Goal: Task Accomplishment & Management: Manage account settings

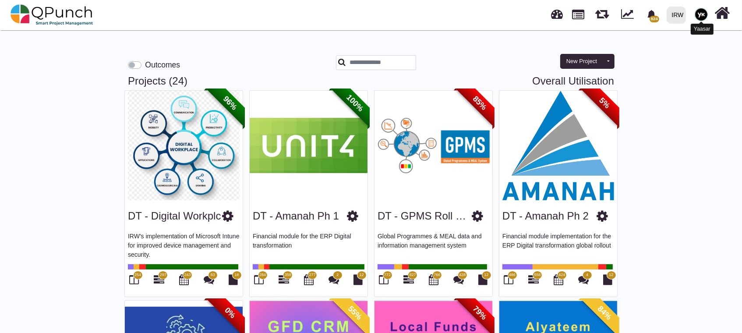
click at [700, 18] on img at bounding box center [701, 14] width 13 height 13
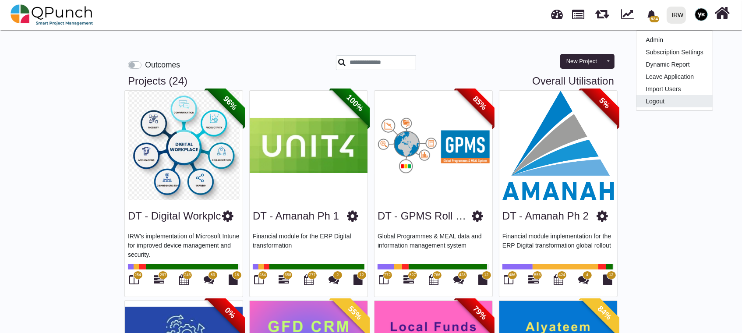
click at [677, 14] on div "IRW" at bounding box center [678, 14] width 12 height 15
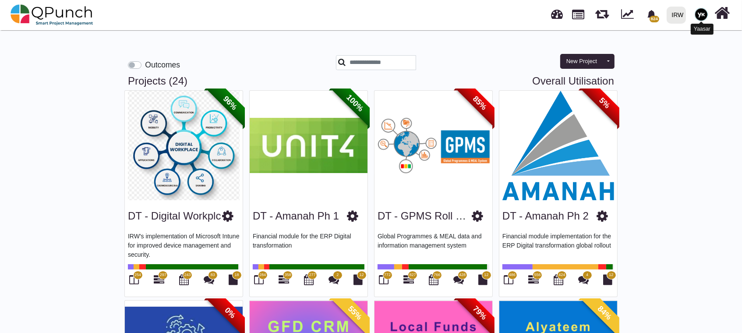
click at [702, 11] on img at bounding box center [701, 14] width 13 height 13
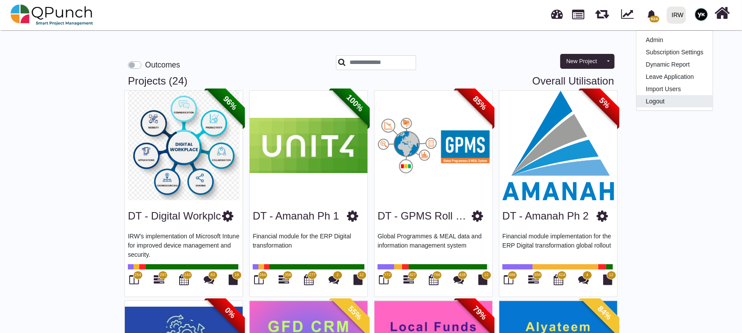
click at [671, 103] on link "Logout" at bounding box center [675, 101] width 76 height 12
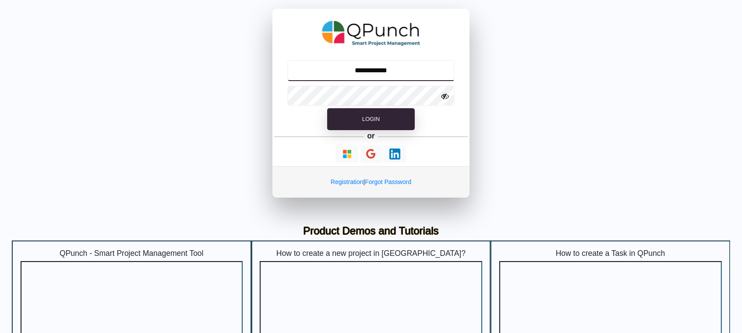
click at [361, 68] on input "**********" at bounding box center [371, 70] width 168 height 21
type input "**********"
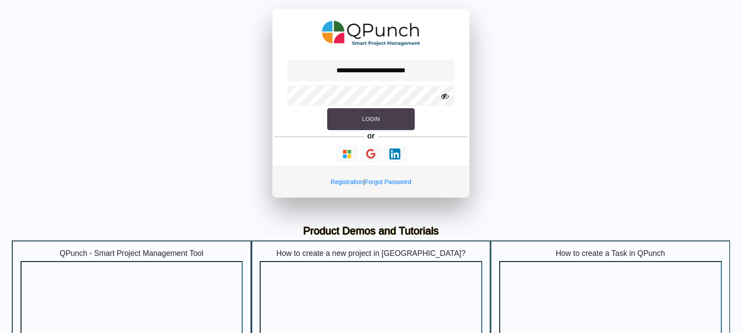
click at [361, 120] on button "Login" at bounding box center [371, 119] width 88 height 22
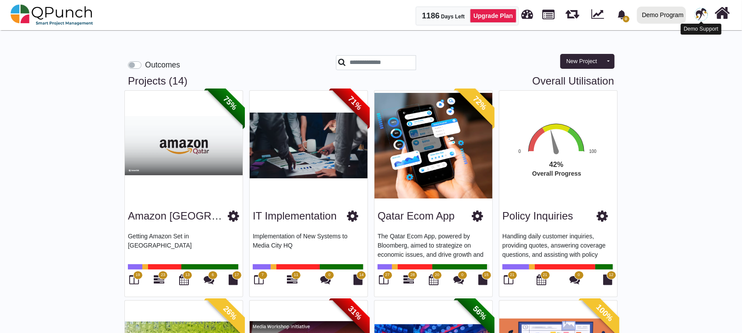
click at [698, 13] on img at bounding box center [701, 14] width 13 height 13
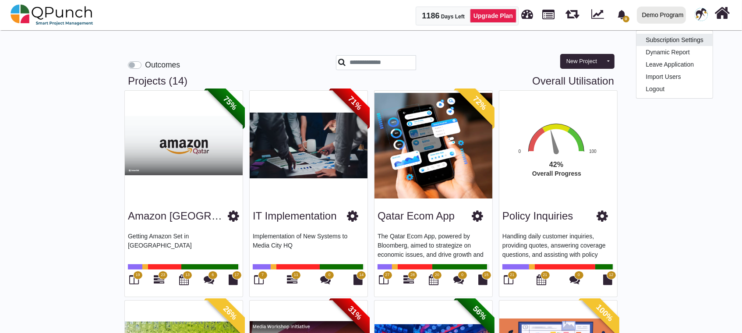
click at [674, 39] on link "Subscription Settings" at bounding box center [675, 40] width 76 height 12
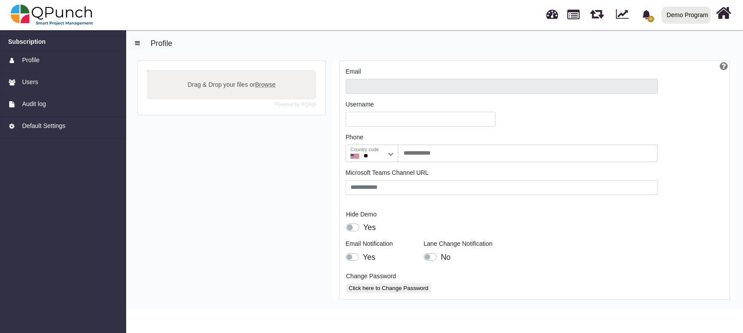
type input "**********"
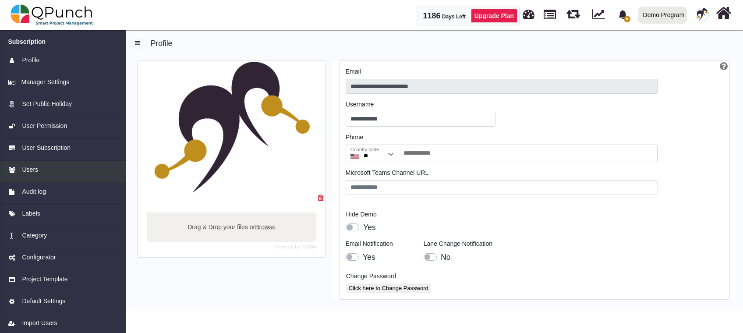
click at [30, 173] on span "Users" at bounding box center [30, 169] width 16 height 9
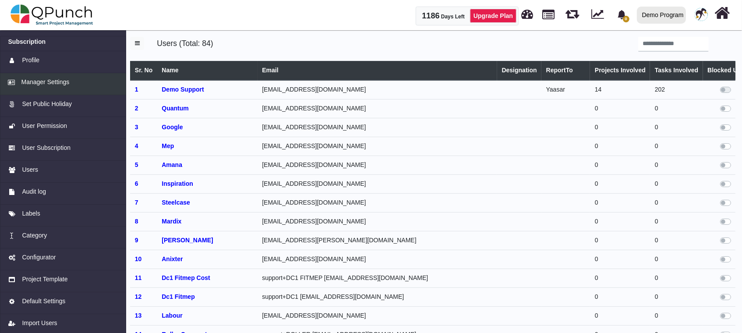
click at [71, 82] on div "Manager Settings" at bounding box center [63, 82] width 110 height 9
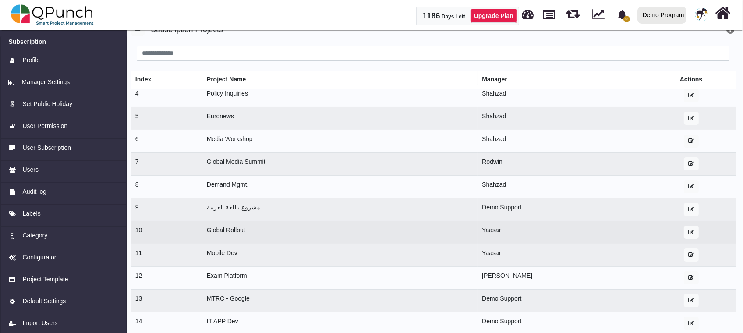
scroll to position [26, 0]
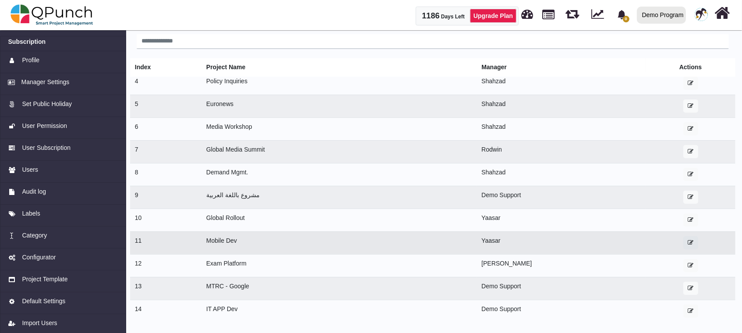
click at [688, 243] on icon "button" at bounding box center [691, 243] width 6 height 6
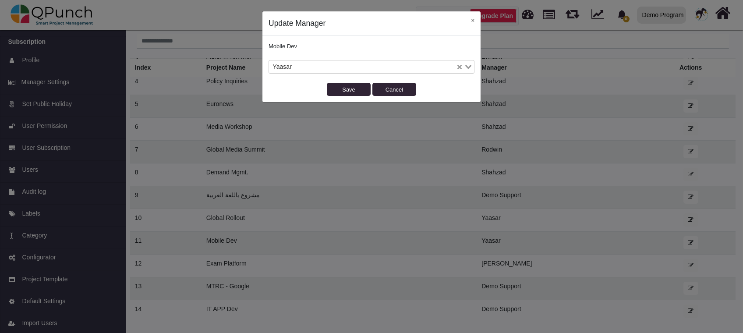
click at [383, 69] on input "Search for option" at bounding box center [374, 67] width 161 height 10
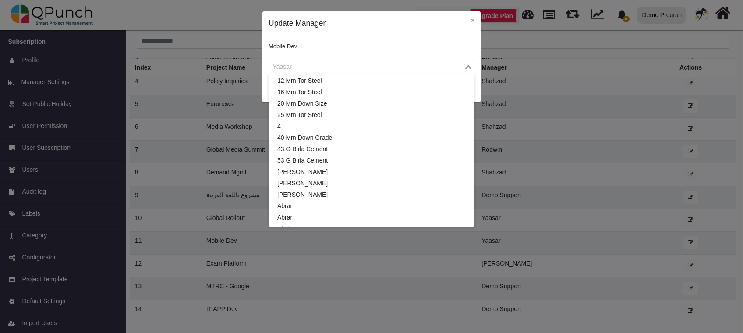
scroll to position [765, 0]
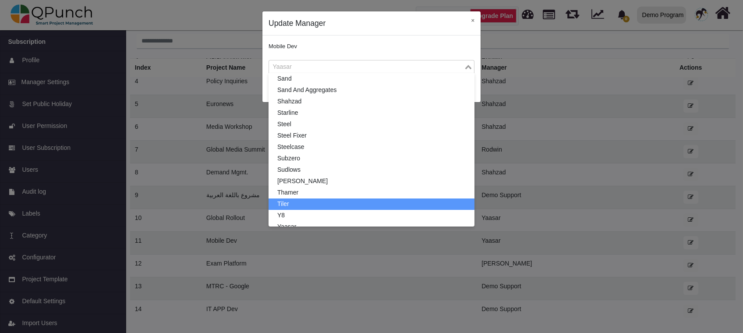
click at [344, 200] on li "Tiler" at bounding box center [372, 203] width 206 height 11
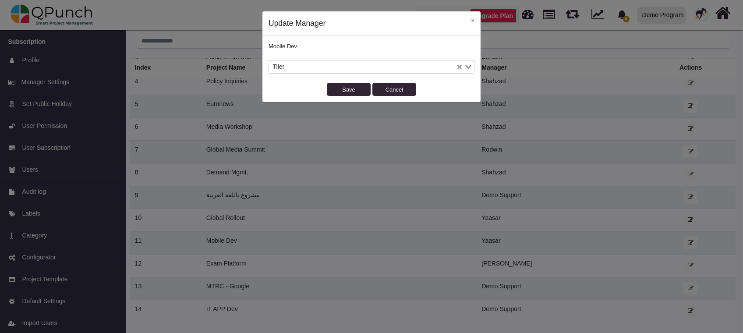
click at [433, 67] on input "Search for option" at bounding box center [371, 67] width 168 height 10
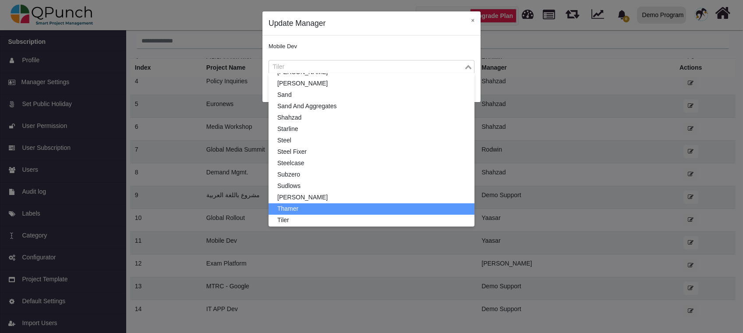
scroll to position [808, 0]
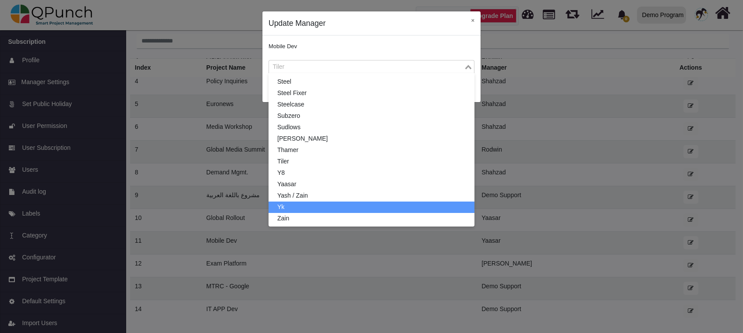
click at [323, 204] on li "Yk" at bounding box center [372, 207] width 206 height 11
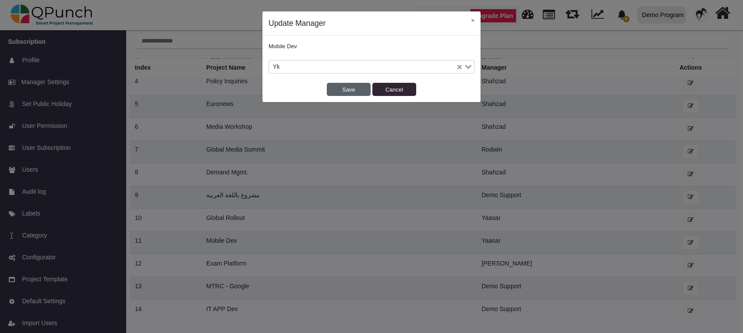
click at [345, 88] on button "Save" at bounding box center [349, 89] width 44 height 13
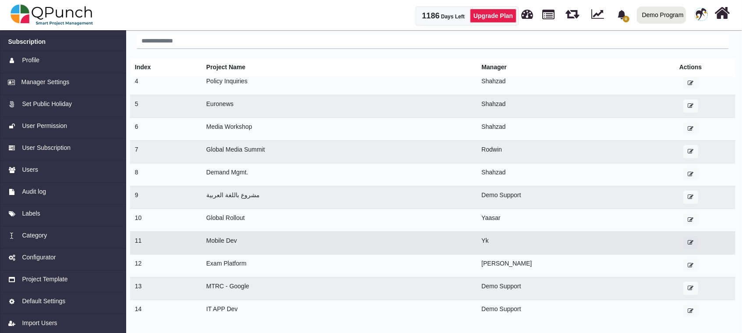
click at [684, 237] on button "button" at bounding box center [691, 242] width 15 height 13
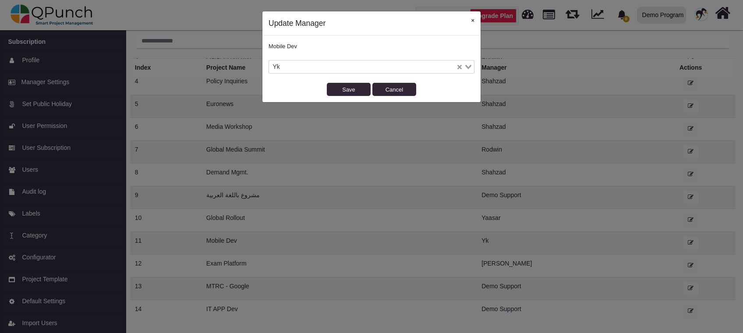
click at [471, 18] on button "×" at bounding box center [473, 20] width 16 height 18
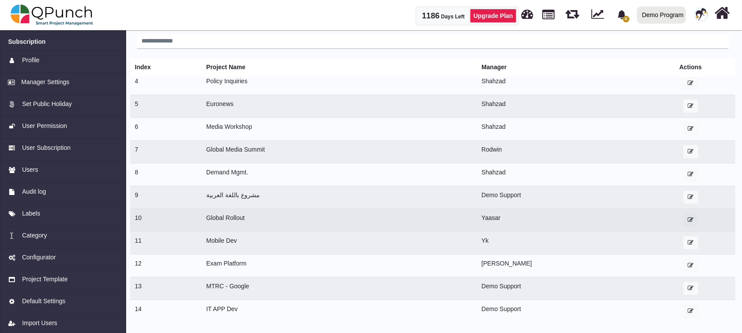
click at [688, 220] on icon "button" at bounding box center [691, 220] width 6 height 6
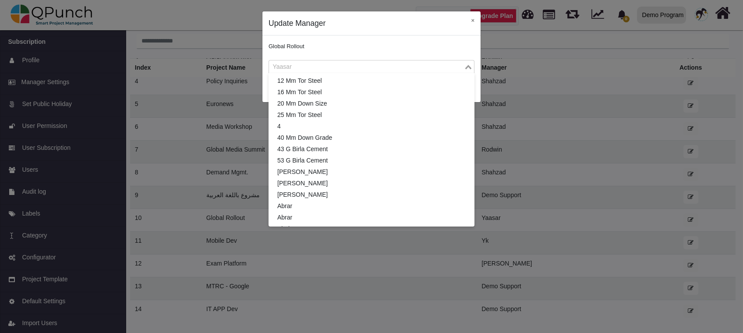
click at [353, 64] on input "Search for option" at bounding box center [366, 67] width 193 height 10
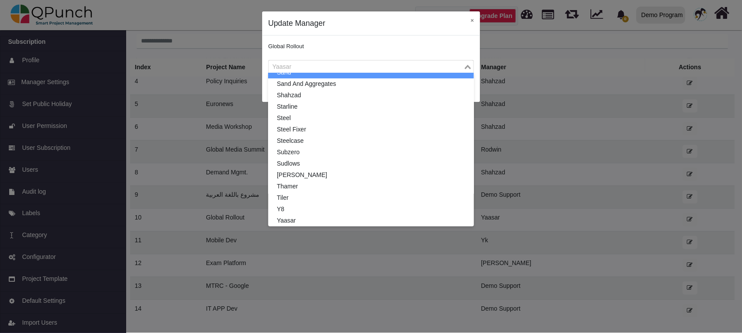
scroll to position [765, 0]
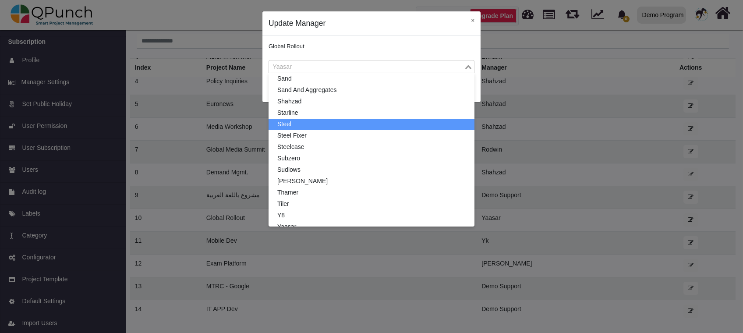
click at [295, 124] on li "Steel" at bounding box center [372, 124] width 206 height 11
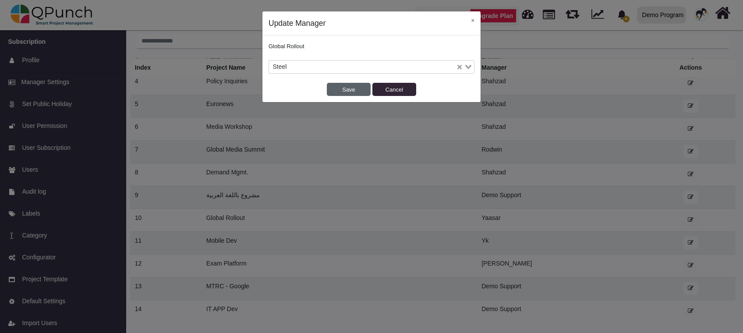
click at [339, 92] on button "Save" at bounding box center [349, 89] width 44 height 13
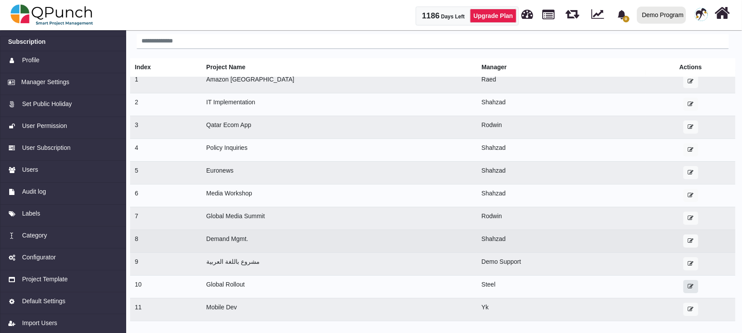
scroll to position [0, 0]
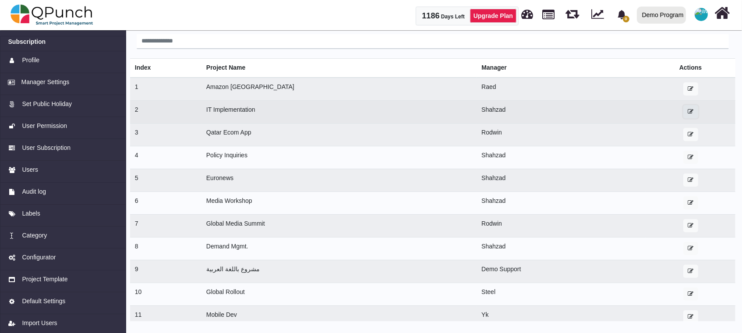
click at [684, 117] on button "button" at bounding box center [691, 111] width 15 height 13
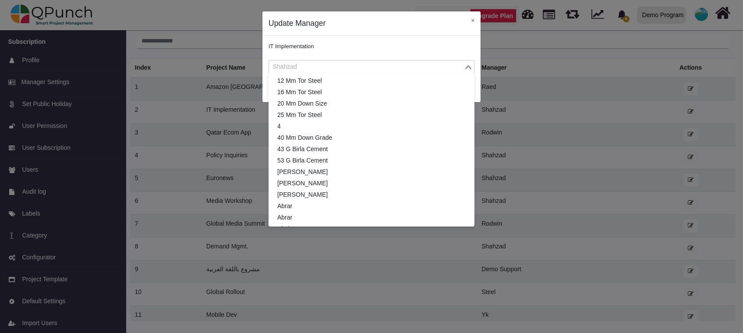
click at [344, 69] on input "Search for option" at bounding box center [366, 67] width 193 height 10
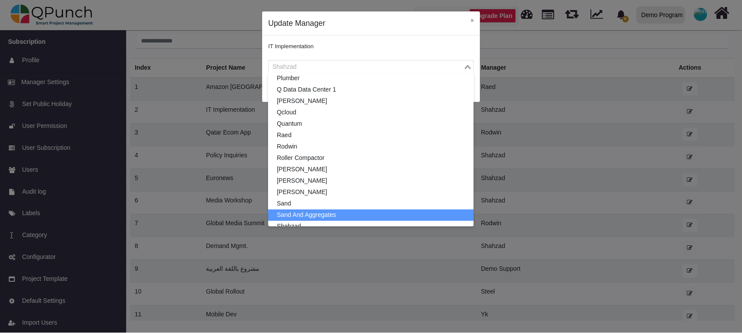
scroll to position [808, 0]
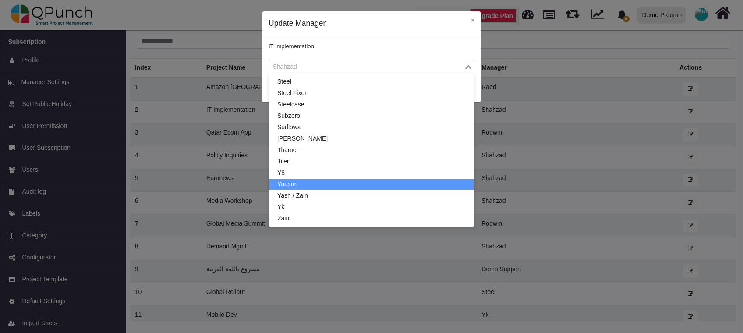
click at [294, 179] on li "Yaasar" at bounding box center [372, 184] width 206 height 11
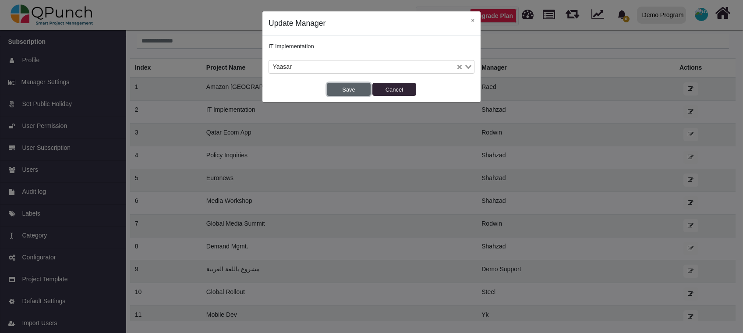
click at [355, 84] on button "Save" at bounding box center [349, 89] width 44 height 13
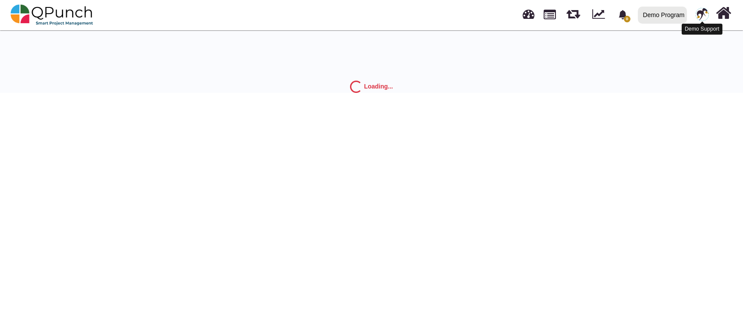
click at [705, 12] on img at bounding box center [702, 14] width 13 height 13
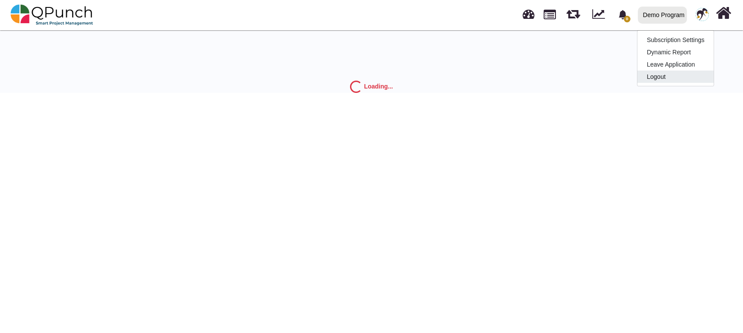
click at [678, 81] on link "Logout" at bounding box center [676, 77] width 76 height 12
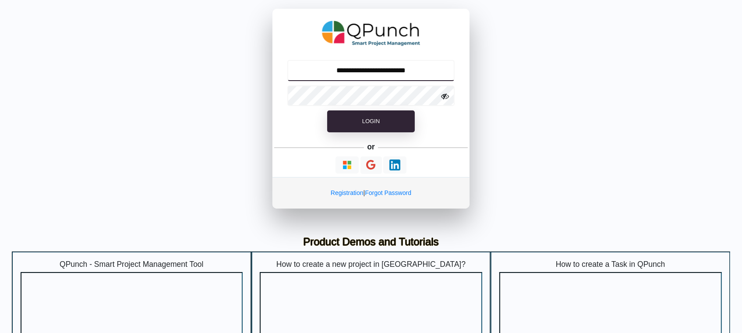
click at [357, 75] on input "**********" at bounding box center [371, 70] width 168 height 21
type input "**********"
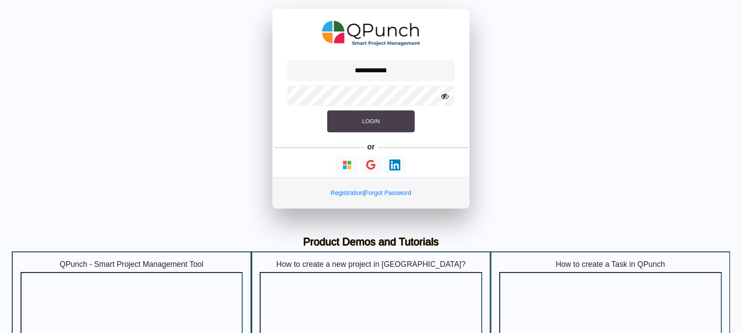
click at [368, 125] on button "Login" at bounding box center [371, 121] width 88 height 22
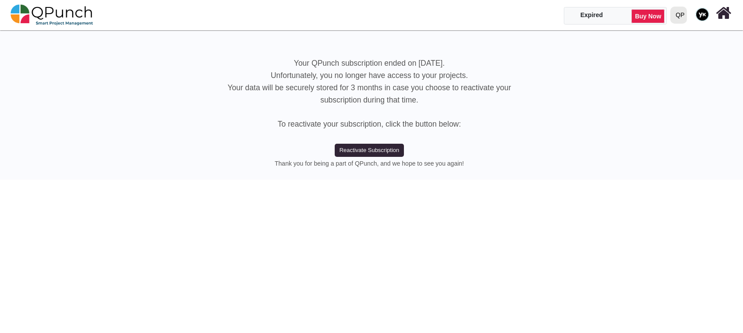
click at [679, 11] on div "QP" at bounding box center [680, 14] width 9 height 15
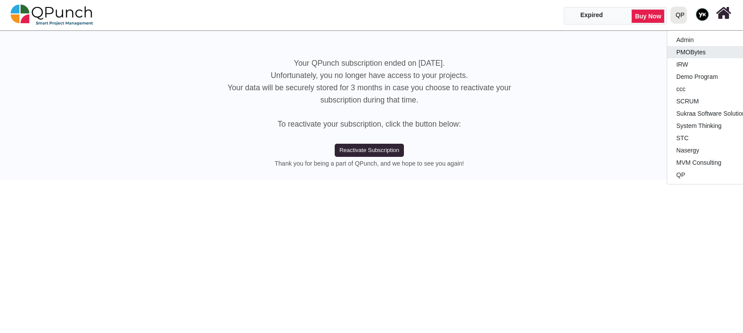
click at [684, 53] on link "PMOBytes" at bounding box center [718, 52] width 103 height 12
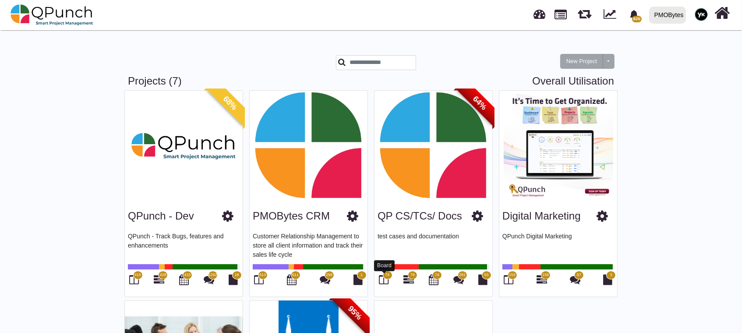
click at [382, 280] on icon at bounding box center [384, 279] width 10 height 11
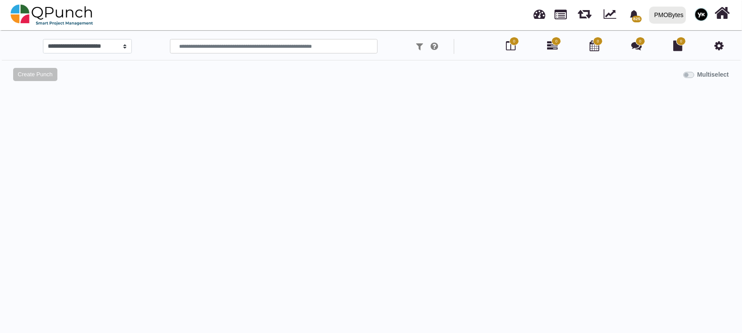
select select "*****"
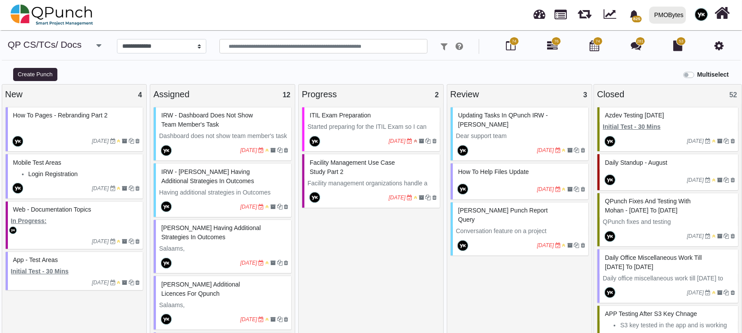
click at [500, 238] on div at bounding box center [503, 245] width 67 height 14
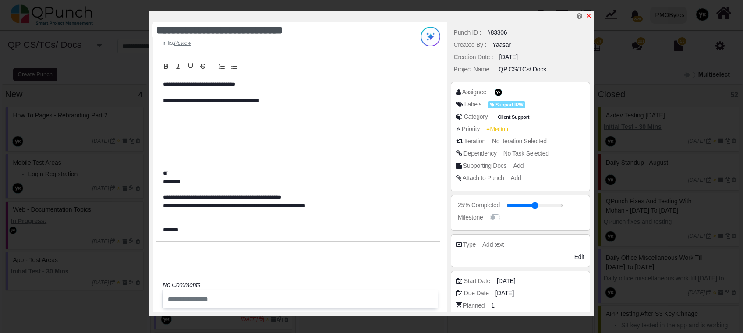
click at [588, 15] on icon "x" at bounding box center [589, 16] width 5 height 5
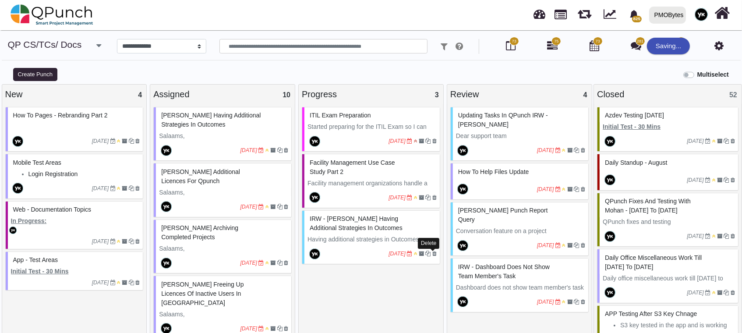
click at [432, 255] on icon at bounding box center [434, 253] width 4 height 5
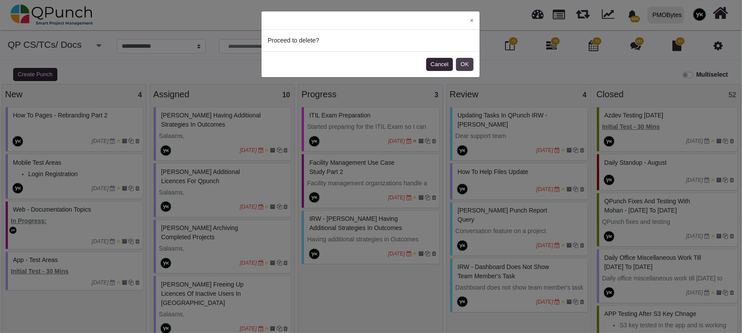
click at [468, 62] on button "OK" at bounding box center [465, 64] width 18 height 13
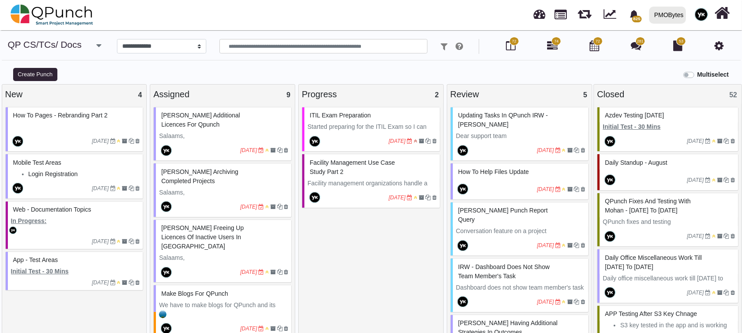
click at [249, 136] on p "Salaams," at bounding box center [223, 135] width 129 height 9
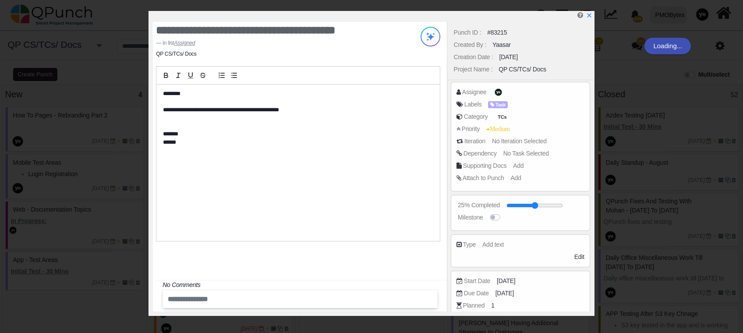
click at [497, 31] on div "#83215" at bounding box center [497, 32] width 20 height 9
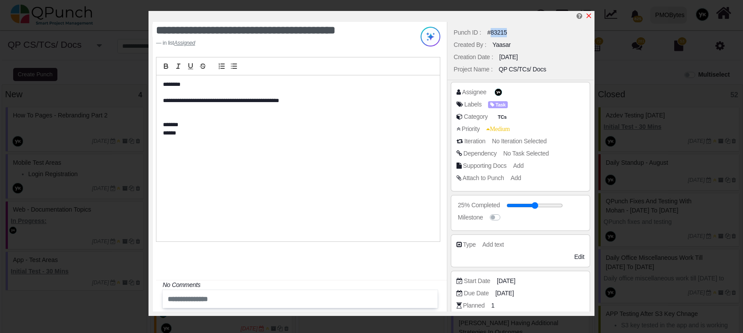
click at [588, 12] on icon "x" at bounding box center [588, 15] width 7 height 7
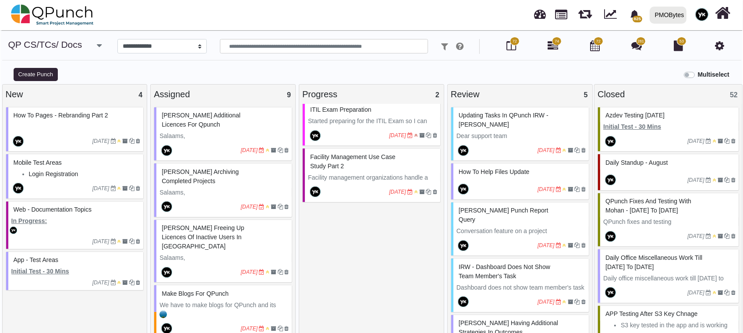
scroll to position [30, 0]
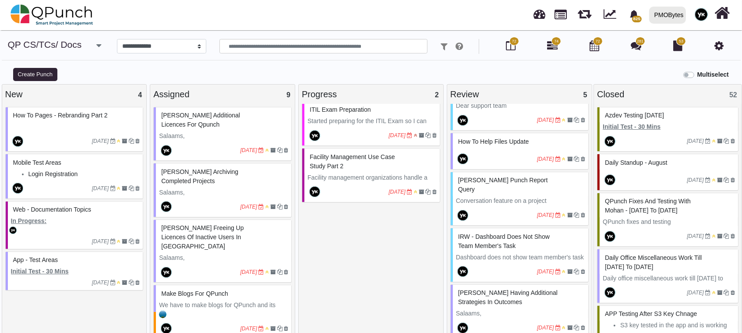
click at [515, 291] on span "Mr. Nadeem Having additional strategies in Outcomes" at bounding box center [507, 297] width 99 height 16
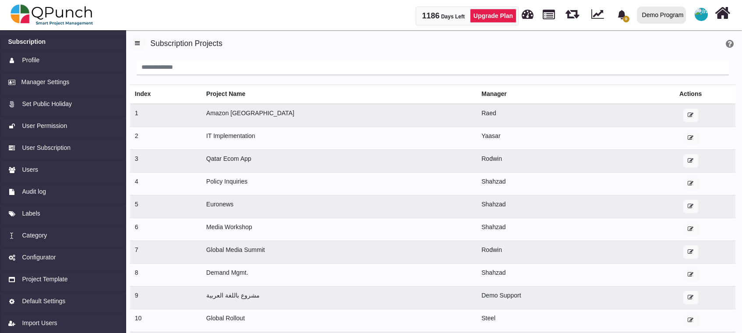
scroll to position [26, 0]
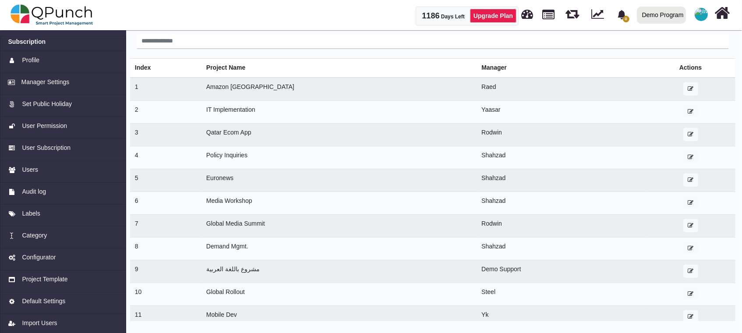
click at [708, 11] on div at bounding box center [702, 15] width 16 height 16
click at [684, 92] on link "Logout" at bounding box center [675, 89] width 76 height 12
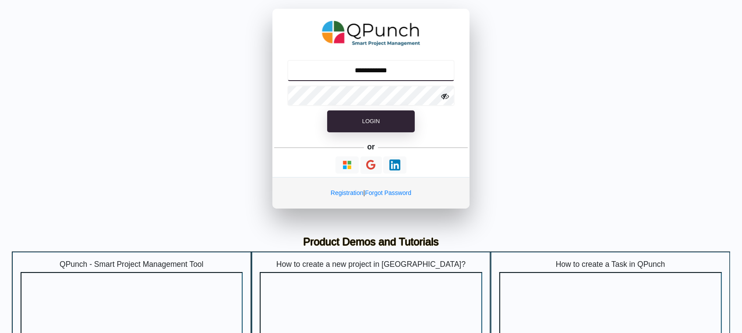
click at [384, 73] on input "**********" at bounding box center [371, 70] width 168 height 21
type input "**********"
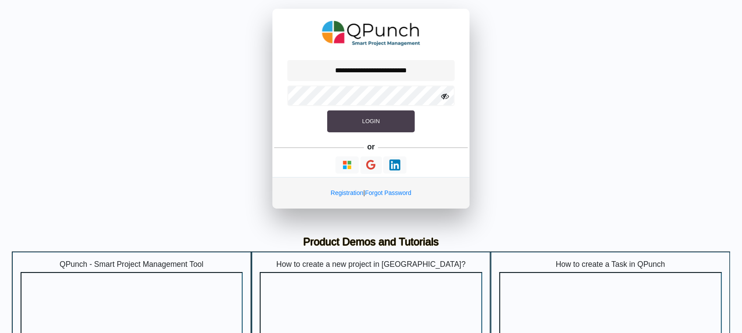
click at [360, 124] on button "Login" at bounding box center [371, 121] width 88 height 22
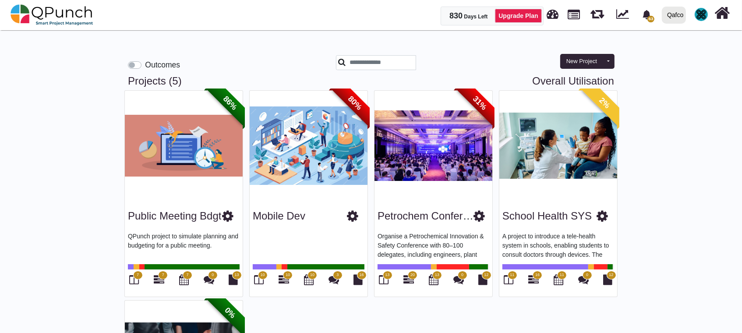
click at [705, 7] on div at bounding box center [702, 15] width 16 height 16
click at [666, 87] on link "Logout" at bounding box center [675, 89] width 76 height 12
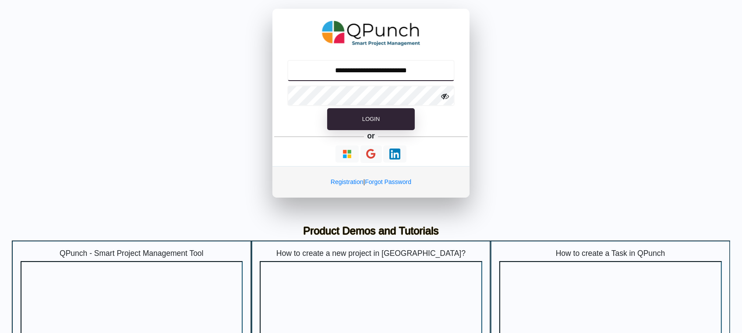
click at [349, 68] on input "**********" at bounding box center [371, 70] width 168 height 21
type input "**********"
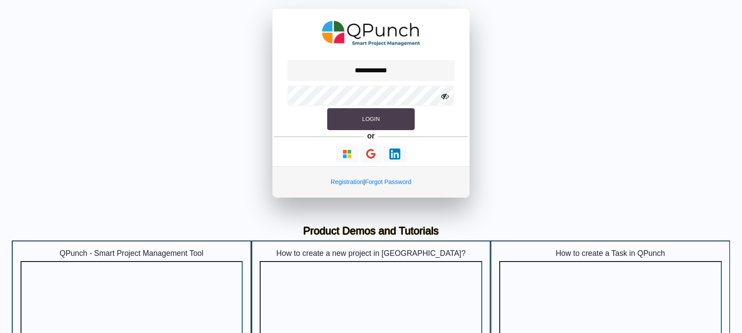
click at [340, 113] on button "Login" at bounding box center [371, 119] width 88 height 22
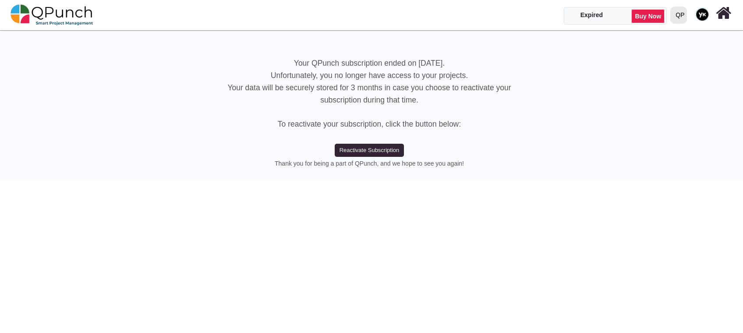
click at [683, 13] on div "QP" at bounding box center [680, 14] width 9 height 15
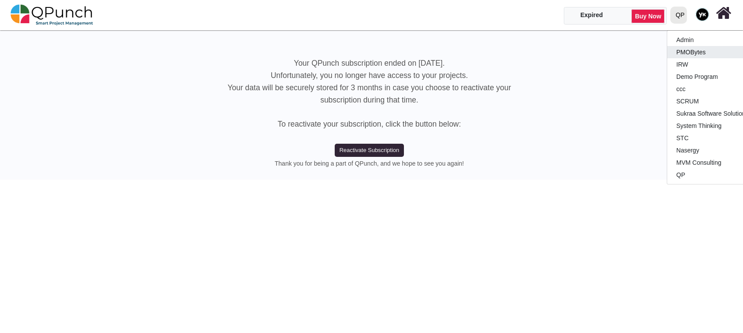
click at [680, 46] on link "PMOBytes" at bounding box center [718, 52] width 103 height 12
